Goal: Contribute content

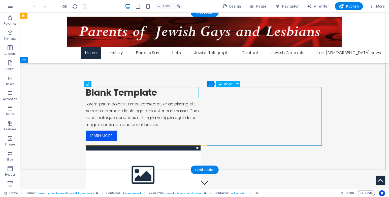
click at [201, 145] on figure at bounding box center [143, 174] width 115 height 59
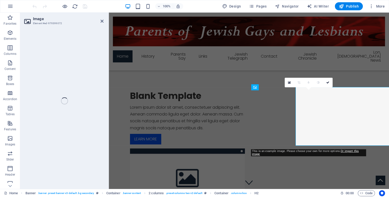
select select "%"
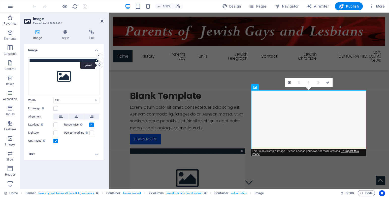
drag, startPoint x: 104, startPoint y: 66, endPoint x: 101, endPoint y: 64, distance: 2.6
click at [103, 66] on div "Image Style Link Image Drag files here, click to choose files or select files f…" at bounding box center [63, 108] width 87 height 164
click at [100, 64] on div "Upload" at bounding box center [99, 66] width 8 height 8
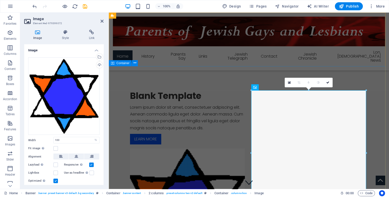
click at [218, 80] on div "Blank Template Lorem ipsum dolor sit amet, consectetuer adipiscing elit. Aenean…" at bounding box center [249, 182] width 280 height 232
